Goal: Task Accomplishment & Management: Complete application form

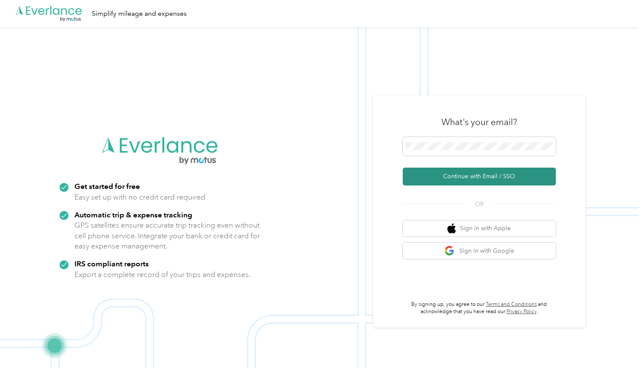
click at [467, 179] on button "Continue with Email / SSO" at bounding box center [479, 177] width 153 height 18
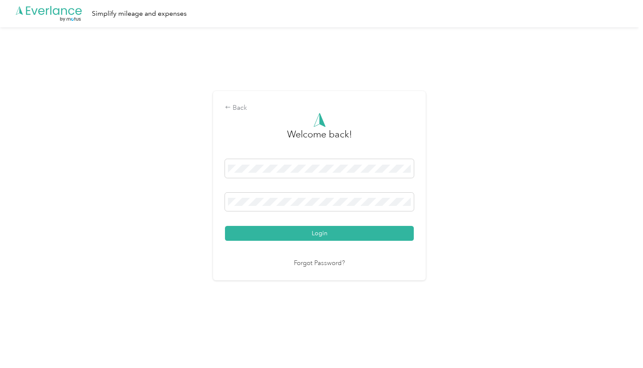
click at [322, 233] on button "Login" at bounding box center [319, 233] width 189 height 15
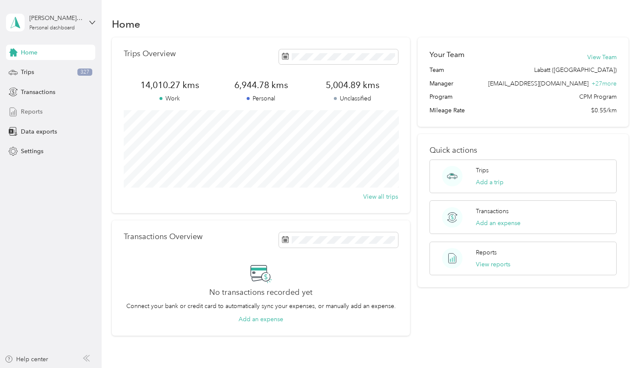
click at [32, 106] on div "Reports" at bounding box center [50, 111] width 89 height 15
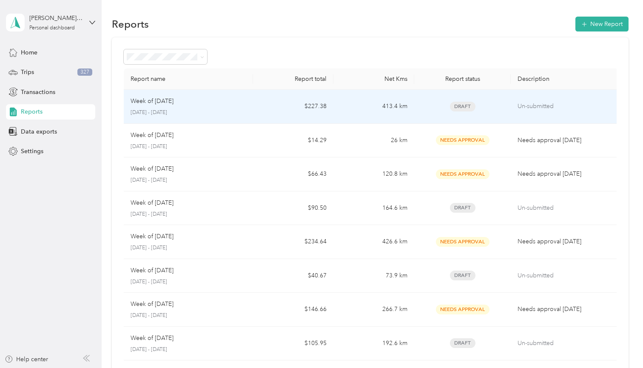
click at [268, 110] on td "$227.38" at bounding box center [293, 107] width 81 height 34
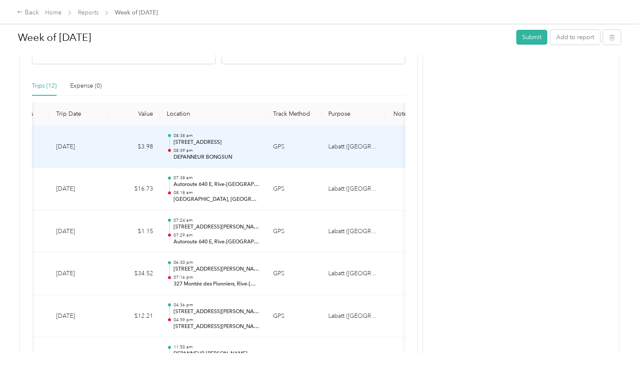
scroll to position [0, 39]
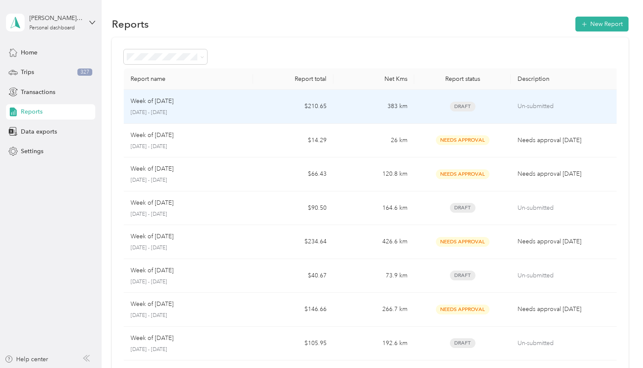
click at [346, 111] on td "383 km" at bounding box center [373, 107] width 81 height 34
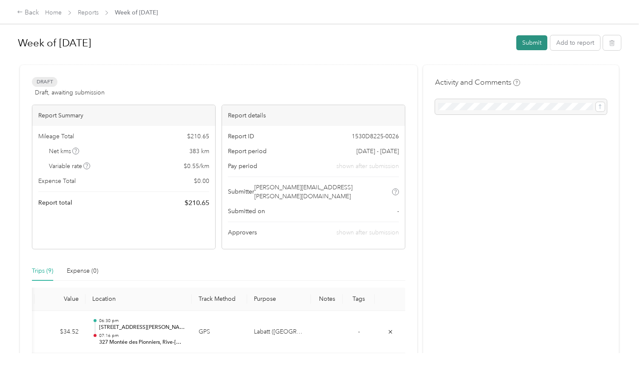
click at [541, 43] on button "Submit" at bounding box center [531, 42] width 31 height 15
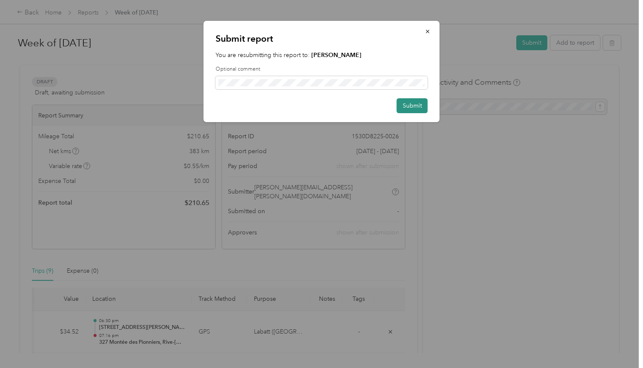
click at [413, 105] on button "Submit" at bounding box center [412, 105] width 31 height 15
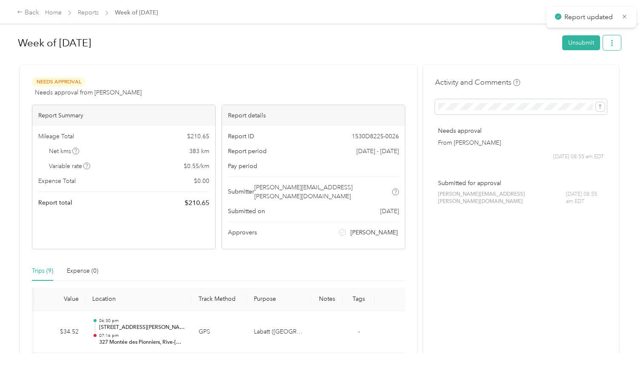
click at [615, 44] on icon "button" at bounding box center [612, 43] width 6 height 6
click at [593, 72] on span "Download" at bounding box center [590, 74] width 28 height 9
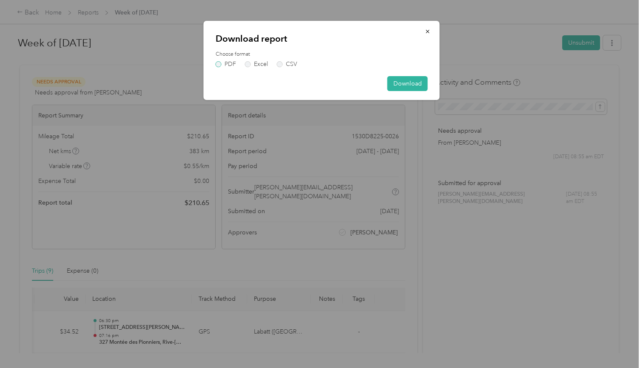
click at [219, 64] on label "PDF" at bounding box center [226, 64] width 20 height 6
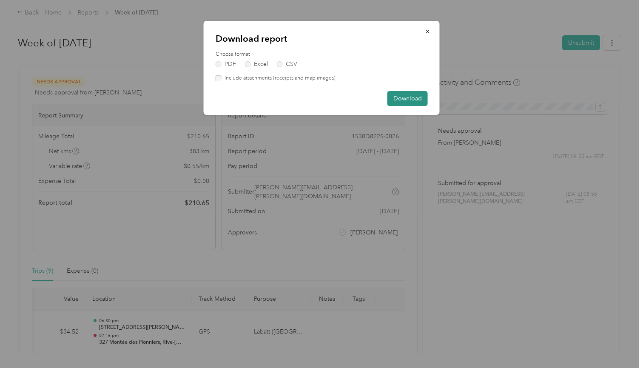
click at [417, 100] on button "Download" at bounding box center [407, 98] width 40 height 15
